Goal: Task Accomplishment & Management: Use online tool/utility

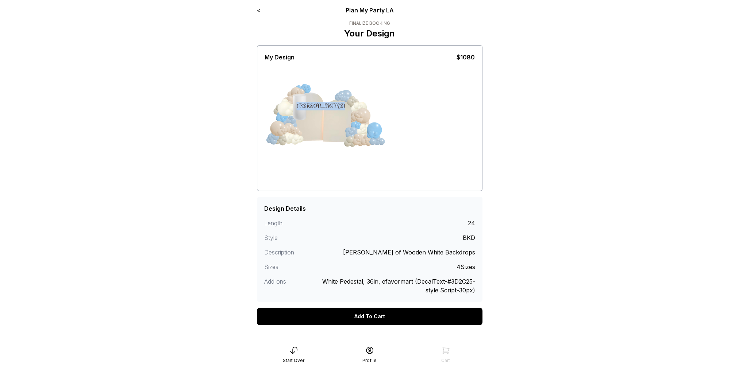
click at [260, 12] on link "<" at bounding box center [259, 10] width 4 height 7
click at [258, 10] on link "<" at bounding box center [259, 10] width 4 height 7
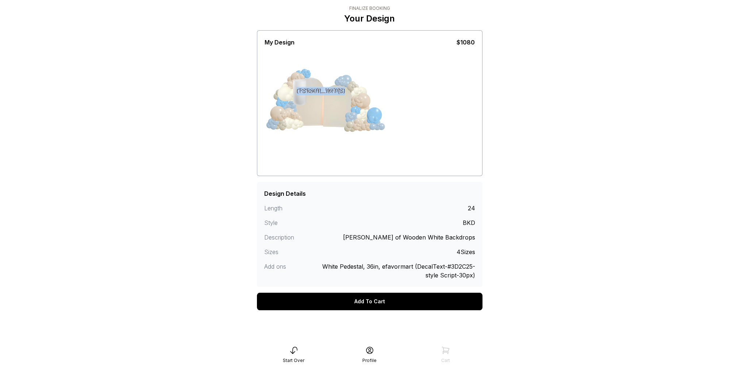
scroll to position [16, 0]
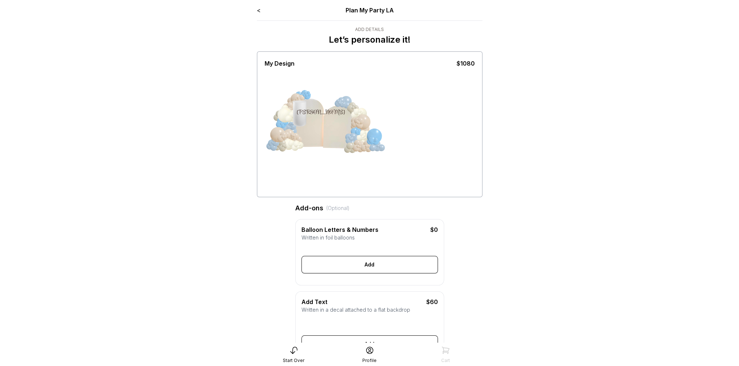
click at [258, 9] on link "<" at bounding box center [259, 10] width 4 height 7
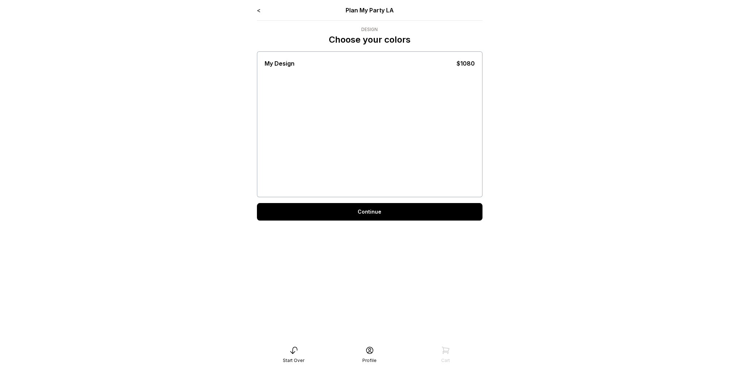
click at [258, 9] on link "<" at bounding box center [259, 10] width 4 height 7
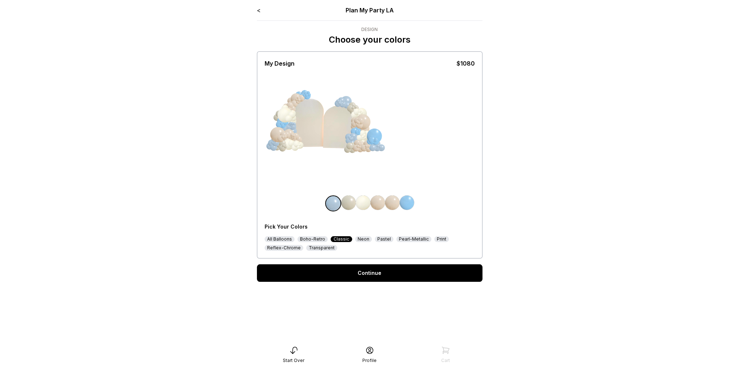
click at [258, 9] on link "<" at bounding box center [259, 10] width 4 height 7
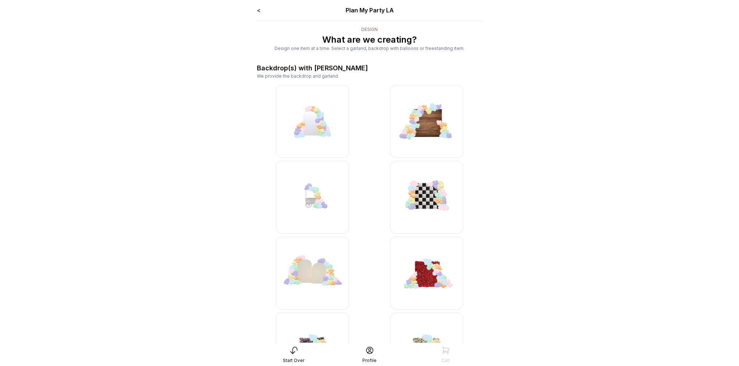
click at [258, 9] on link "<" at bounding box center [259, 10] width 4 height 7
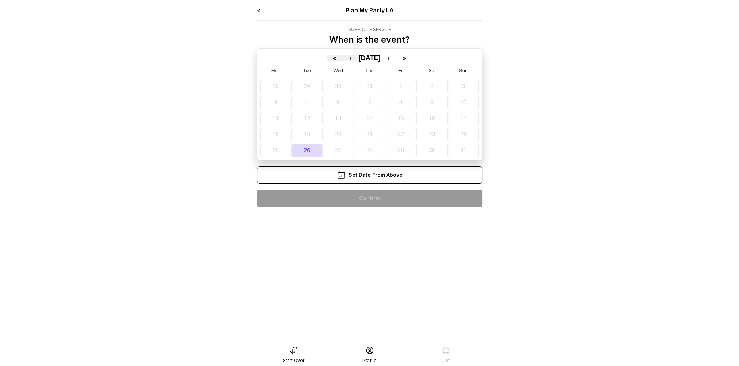
click at [258, 11] on link "<" at bounding box center [259, 10] width 4 height 7
